Goal: Understand process/instructions: Learn how to perform a task or action

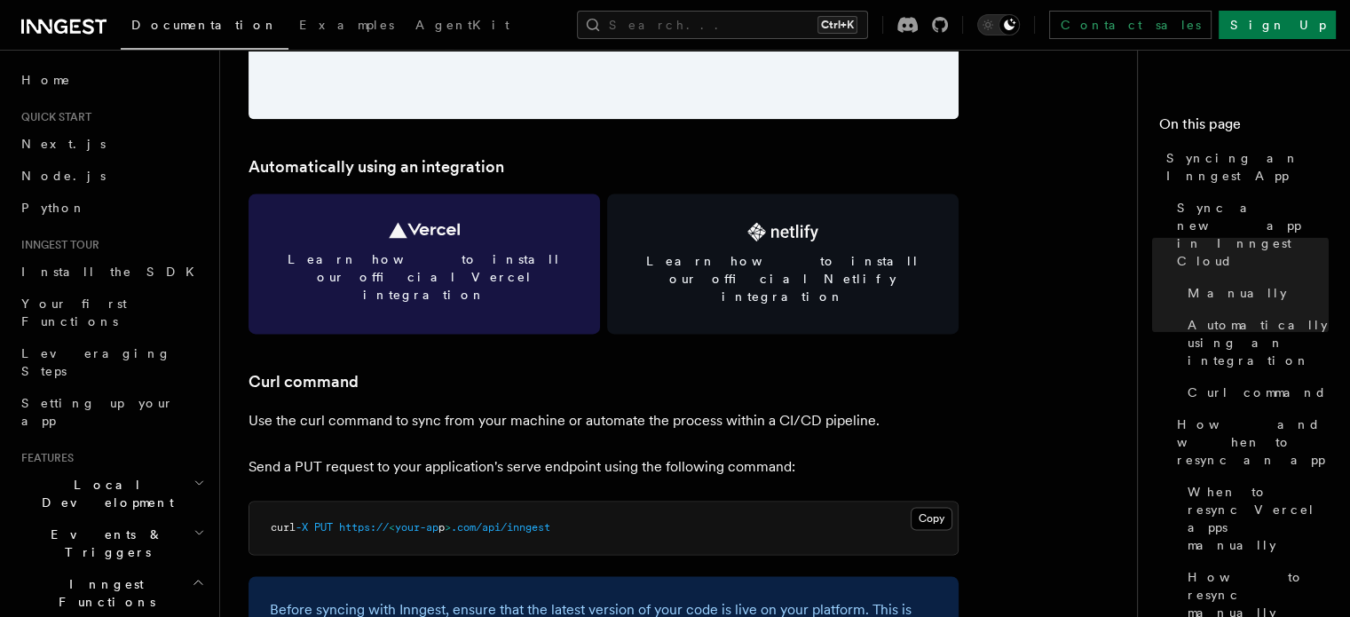
scroll to position [2308, 0]
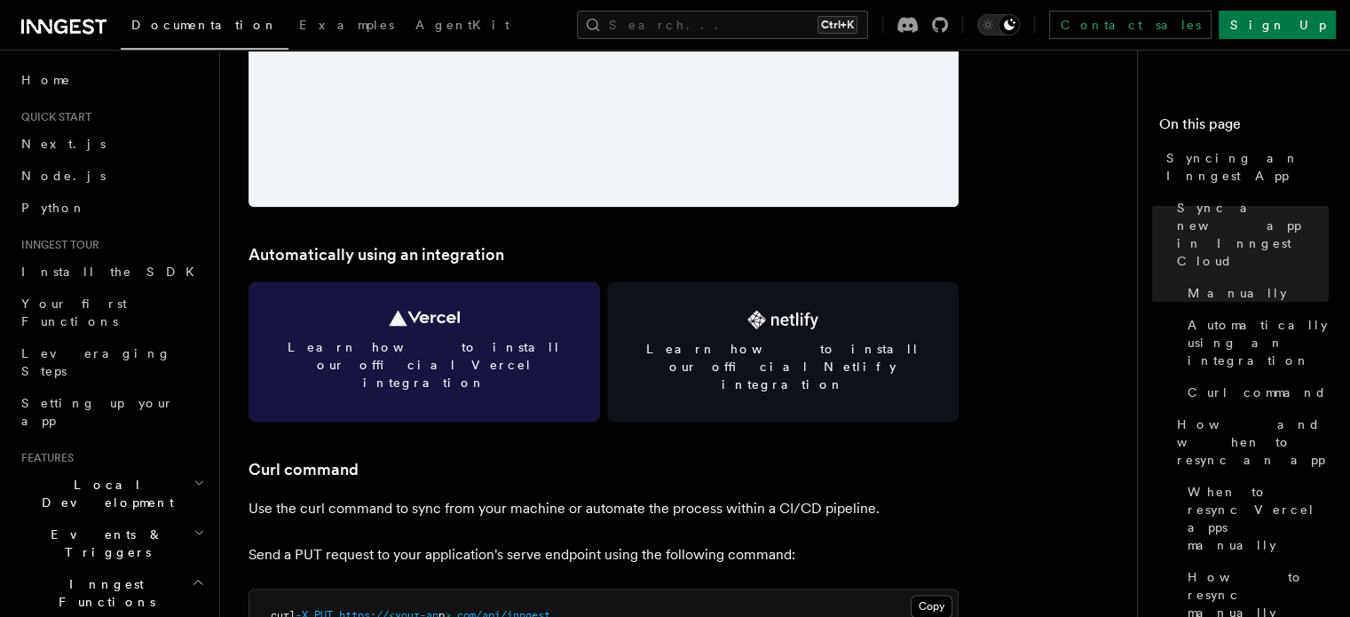
click at [503, 313] on link "Learn how to install our official Vercel integration" at bounding box center [425, 351] width 352 height 140
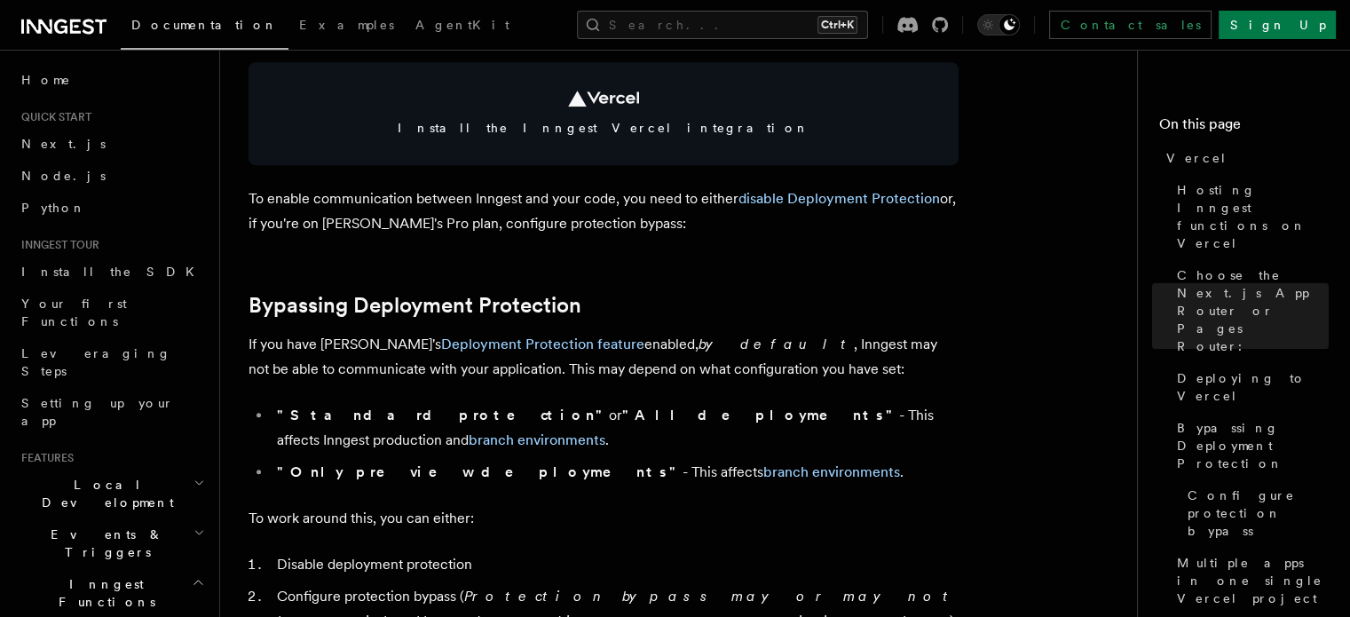
scroll to position [977, 0]
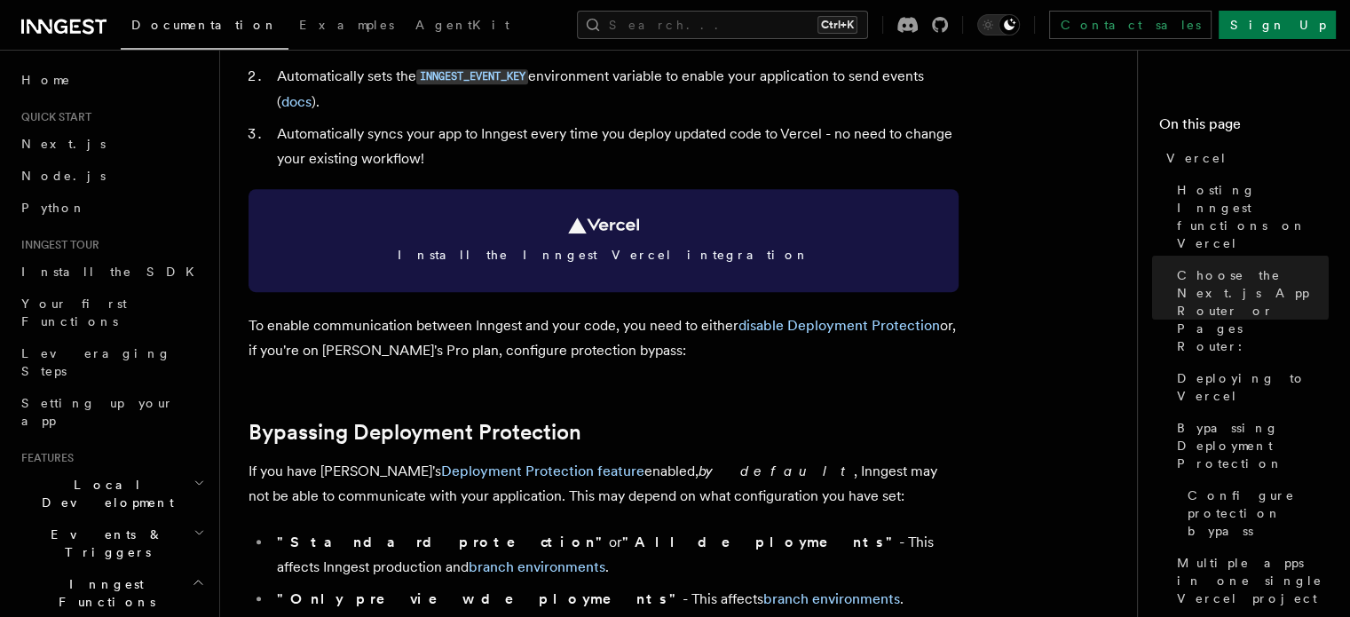
click at [685, 241] on link "Install the Inngest Vercel integration" at bounding box center [604, 240] width 710 height 103
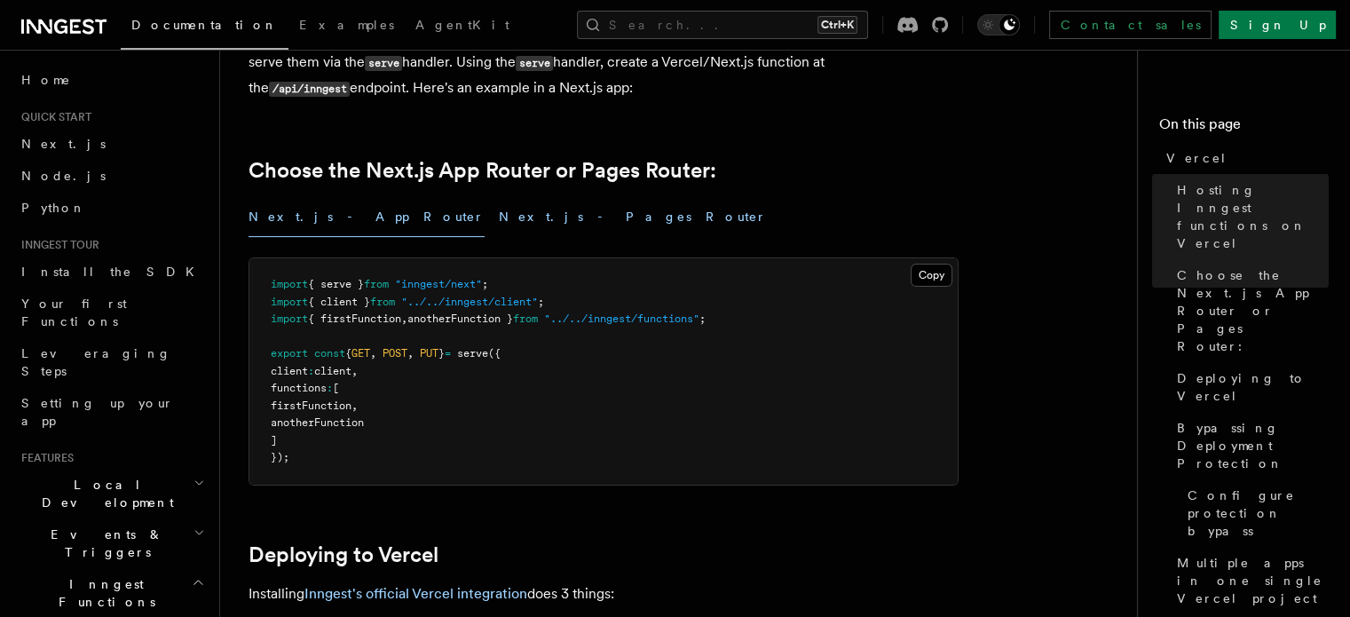
click at [499, 219] on button "Next.js - Pages Router" at bounding box center [633, 217] width 268 height 40
click at [260, 228] on button "Next.js - App Router" at bounding box center [367, 217] width 236 height 40
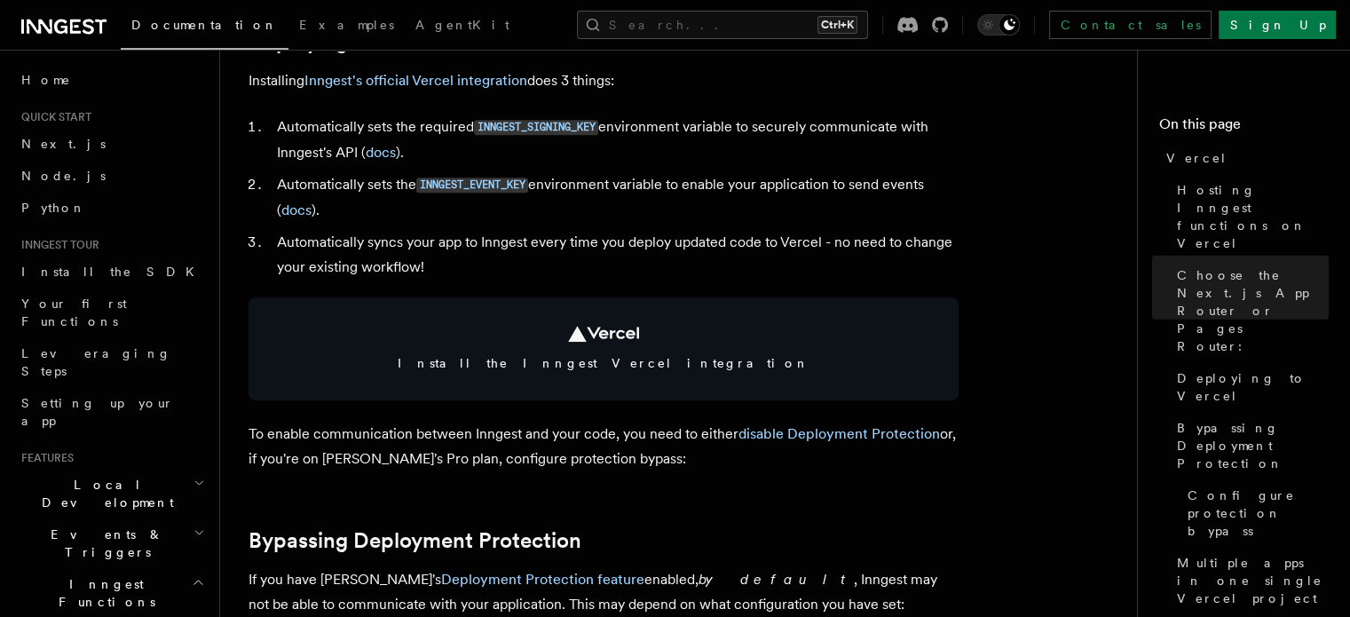
scroll to position [799, 0]
